Goal: Task Accomplishment & Management: Complete application form

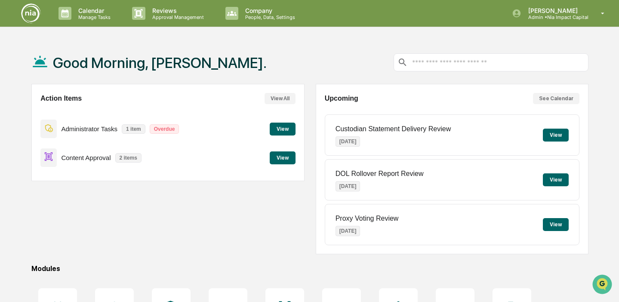
click at [165, 129] on p "Overdue" at bounding box center [165, 128] width 30 height 9
click at [288, 126] on button "View" at bounding box center [283, 129] width 26 height 13
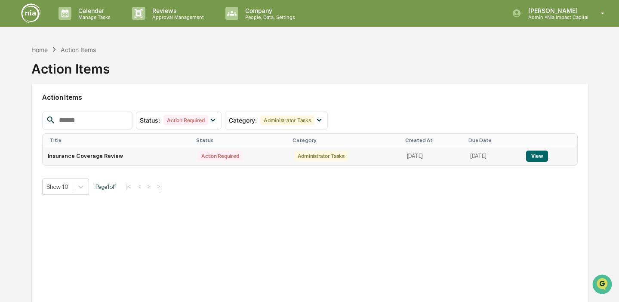
click at [547, 156] on button "View" at bounding box center [537, 156] width 22 height 11
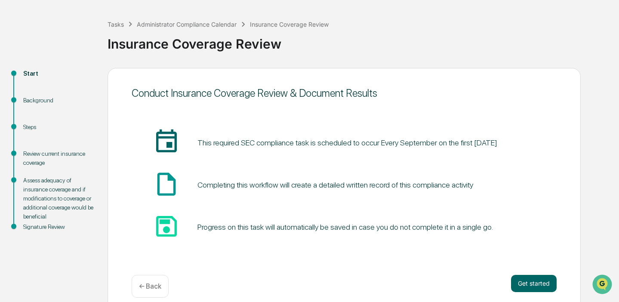
scroll to position [45, 0]
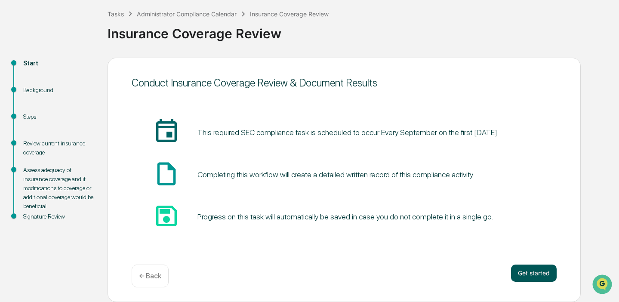
click at [539, 273] on button "Get started" at bounding box center [534, 273] width 46 height 17
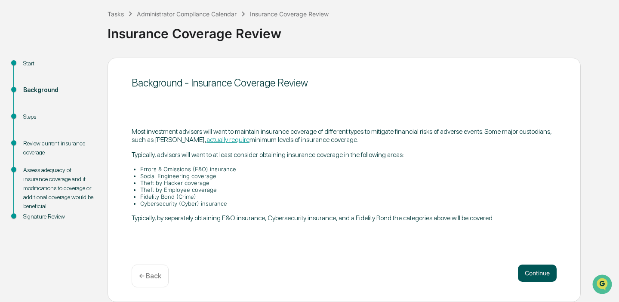
click at [539, 273] on button "Continue" at bounding box center [537, 273] width 39 height 17
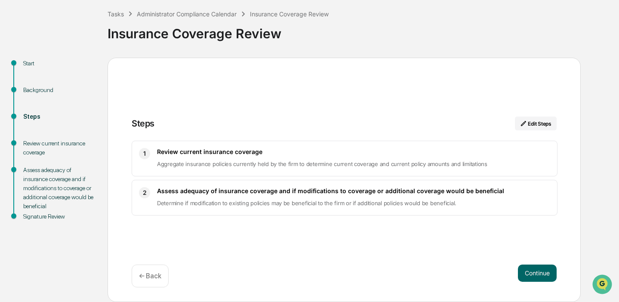
click at [539, 273] on button "Continue" at bounding box center [537, 273] width 39 height 17
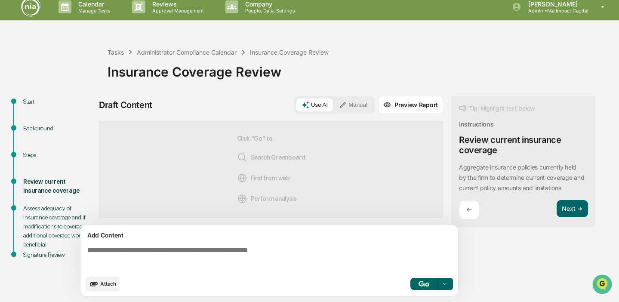
scroll to position [0, 0]
click at [573, 205] on button "Next ➔" at bounding box center [572, 209] width 31 height 18
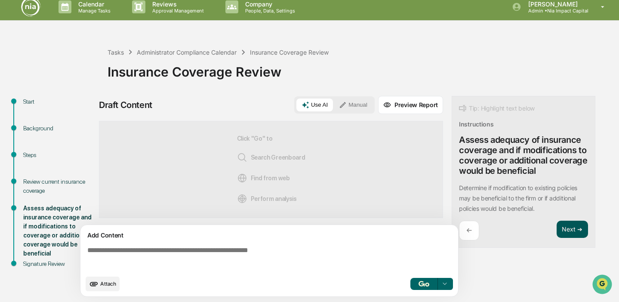
click at [574, 228] on button "Next ➔" at bounding box center [572, 230] width 31 height 18
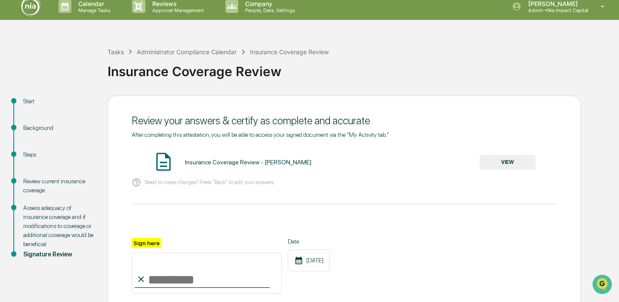
click at [186, 279] on input "Sign here" at bounding box center [207, 273] width 150 height 41
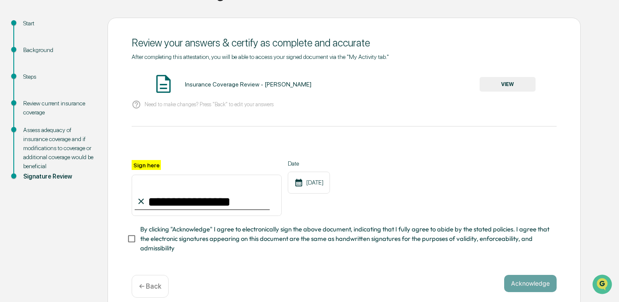
scroll to position [94, 0]
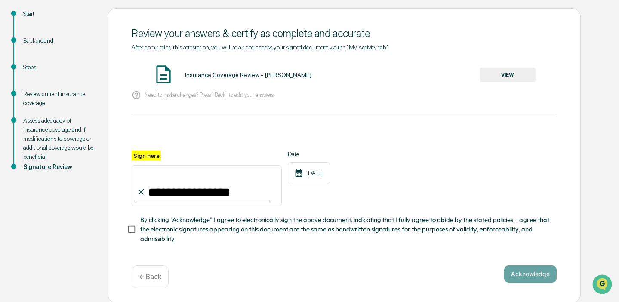
type input "**********"
click at [144, 227] on span "By clicking "Acknowledge" I agree to electronically sign the above document, in…" at bounding box center [345, 229] width 410 height 29
click at [534, 271] on button "Acknowledge" at bounding box center [530, 273] width 52 height 17
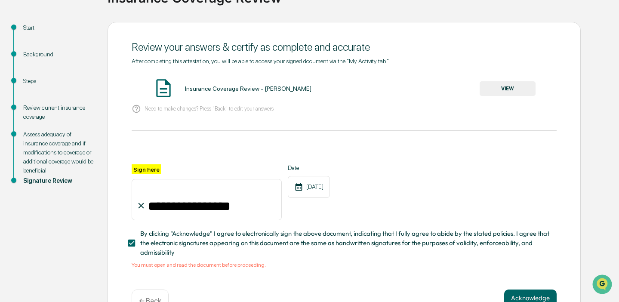
scroll to position [72, 0]
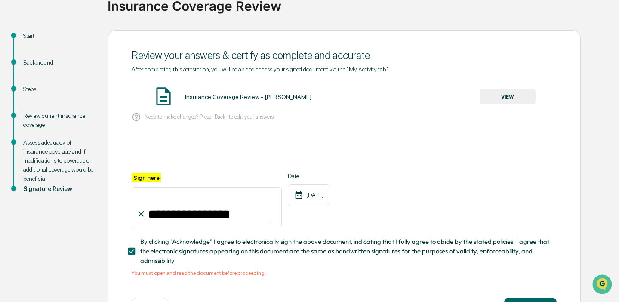
click at [193, 96] on div "Insurance Coverage Review - [PERSON_NAME]" at bounding box center [248, 96] width 126 height 7
click at [504, 96] on button "VIEW" at bounding box center [508, 96] width 56 height 15
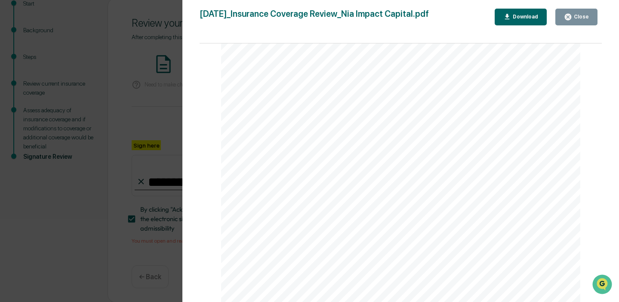
scroll to position [241, 0]
click at [529, 15] on div "Download" at bounding box center [524, 17] width 27 height 6
click at [574, 21] on button "Close" at bounding box center [576, 17] width 42 height 17
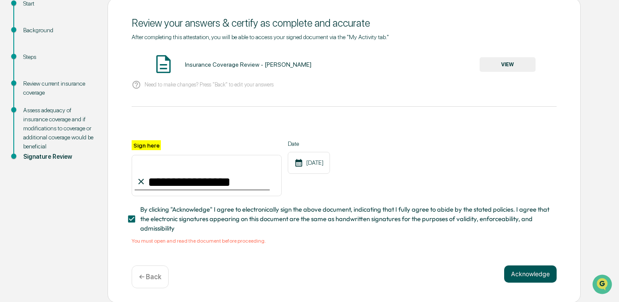
click at [532, 273] on button "Acknowledge" at bounding box center [530, 273] width 52 height 17
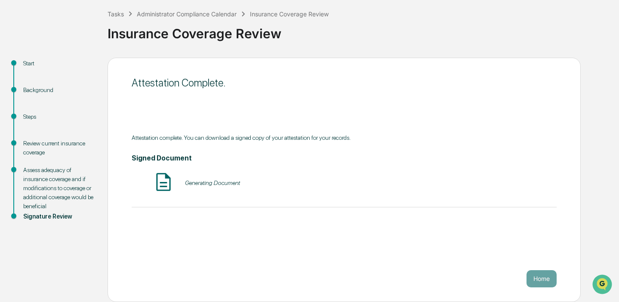
scroll to position [45, 0]
click at [541, 274] on button "Home" at bounding box center [542, 278] width 30 height 17
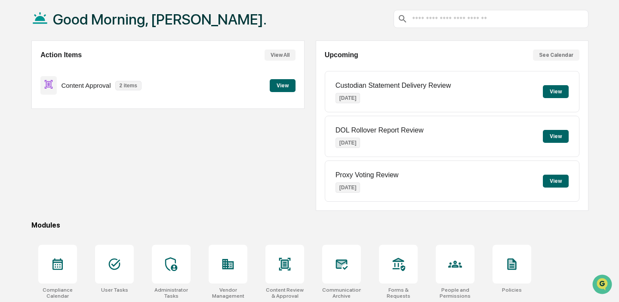
scroll to position [45, 0]
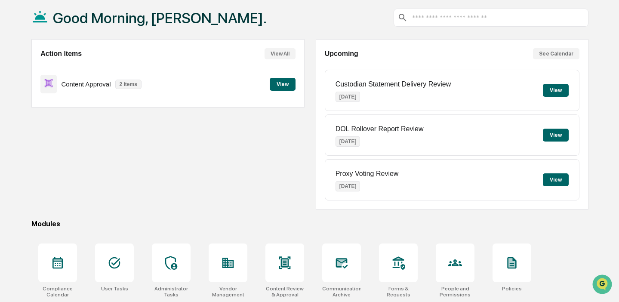
click at [279, 82] on button "View" at bounding box center [283, 84] width 26 height 13
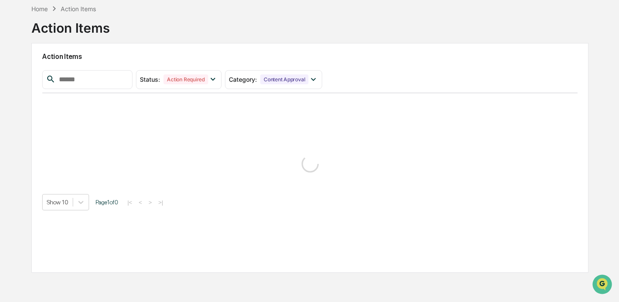
scroll to position [41, 0]
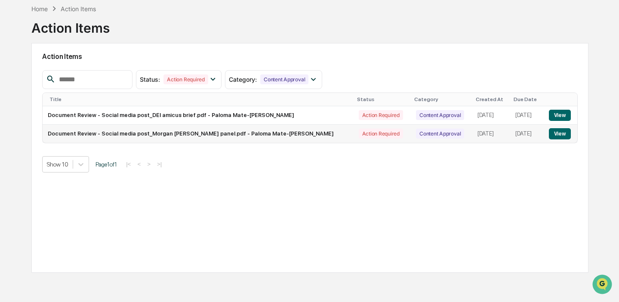
click at [556, 132] on button "View" at bounding box center [560, 133] width 22 height 11
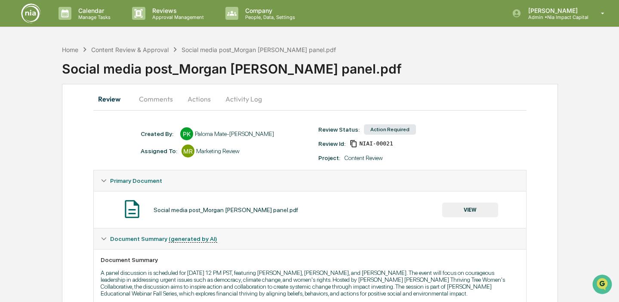
click at [463, 211] on button "VIEW" at bounding box center [470, 210] width 56 height 15
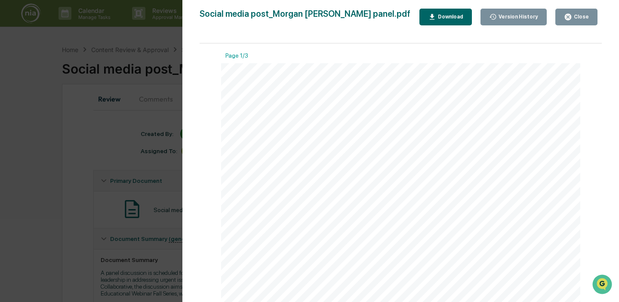
click at [579, 21] on button "Close" at bounding box center [576, 17] width 42 height 17
